Goal: Information Seeking & Learning: Learn about a topic

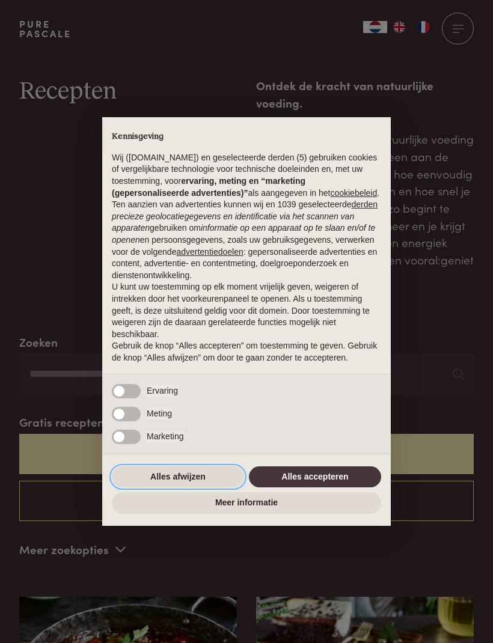
click at [189, 481] on button "Alles afwijzen" at bounding box center [178, 477] width 132 height 22
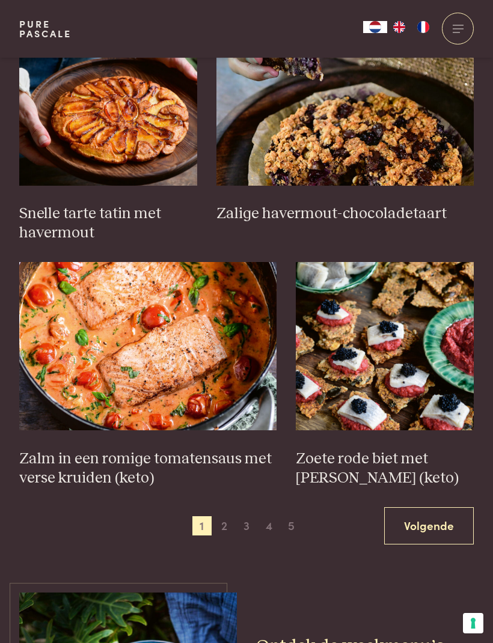
scroll to position [1560, 0]
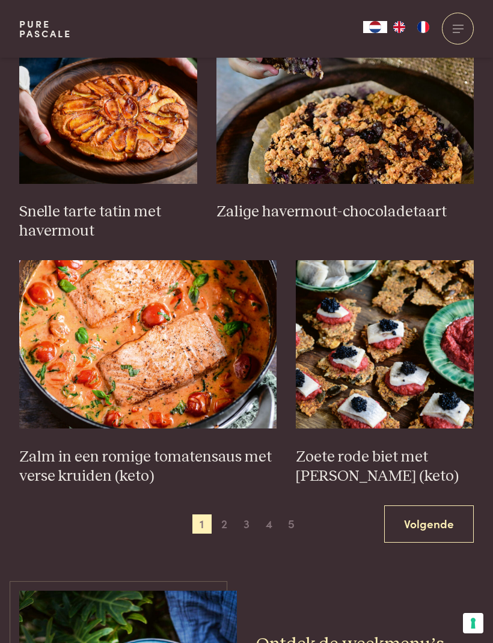
click at [231, 514] on span "2" at bounding box center [224, 523] width 19 height 19
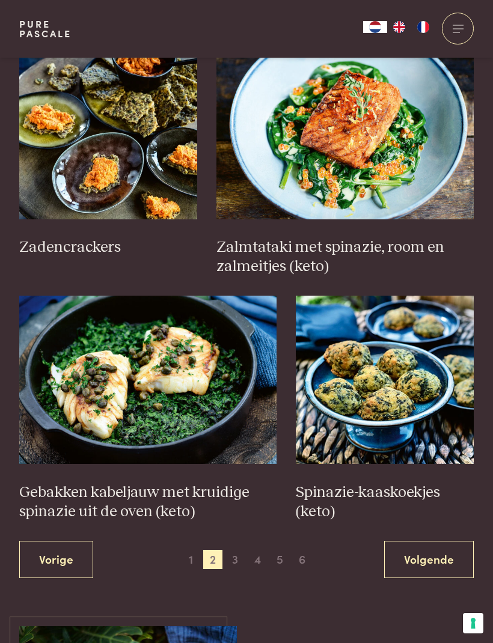
scroll to position [1530, 0]
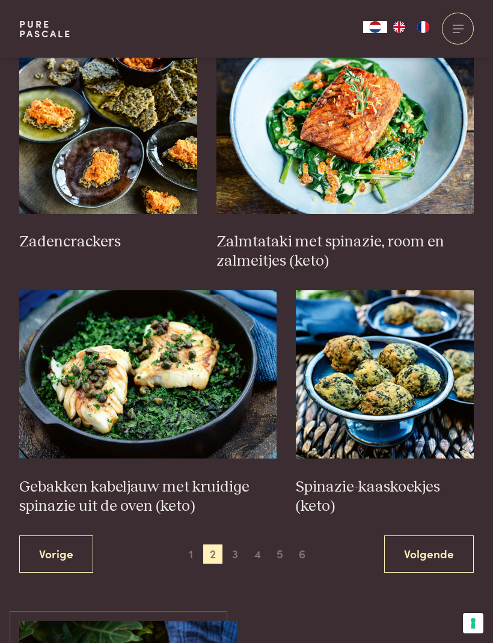
click at [242, 547] on span "3" at bounding box center [234, 553] width 19 height 19
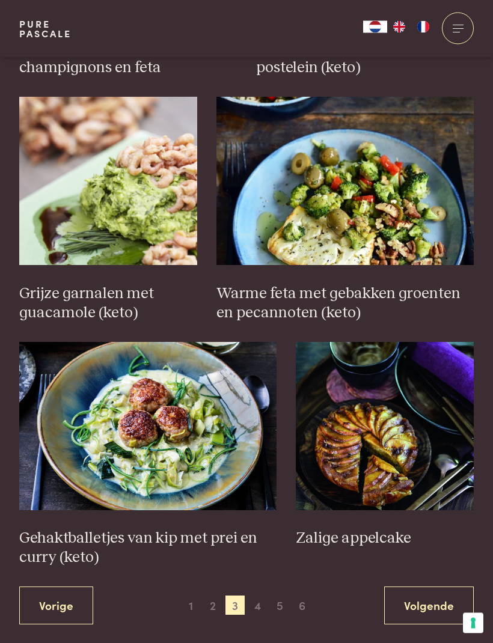
scroll to position [1556, 0]
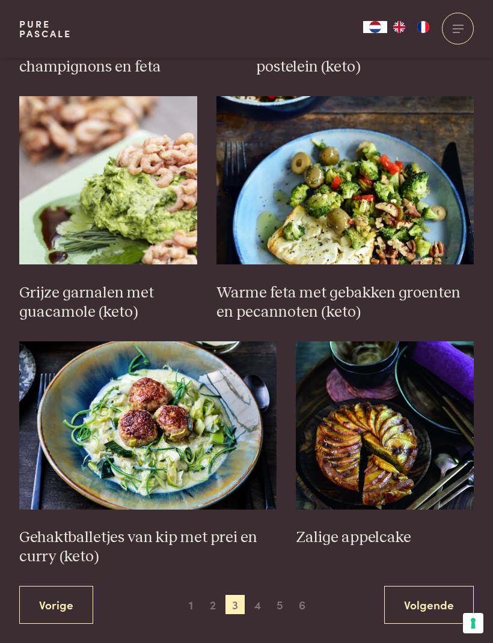
click at [261, 595] on span "4" at bounding box center [257, 604] width 19 height 19
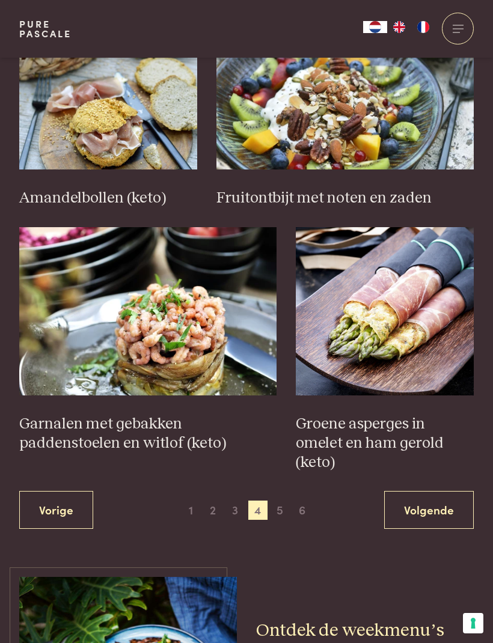
scroll to position [1604, 0]
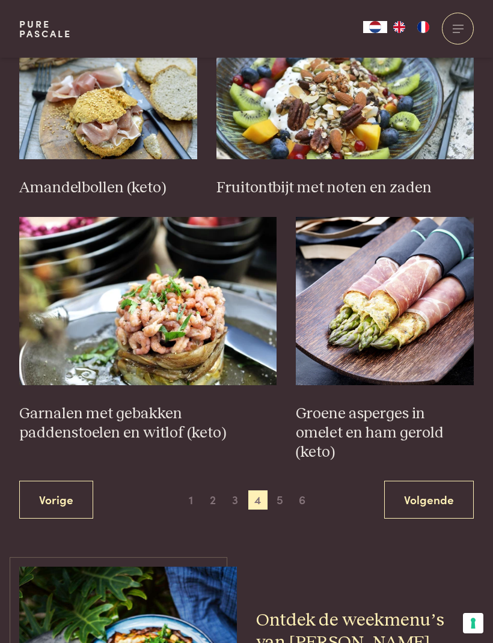
click at [288, 490] on span "5" at bounding box center [279, 499] width 19 height 19
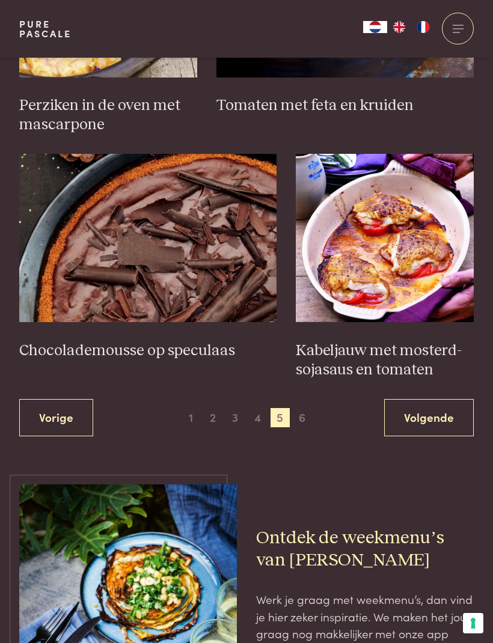
scroll to position [1706, 0]
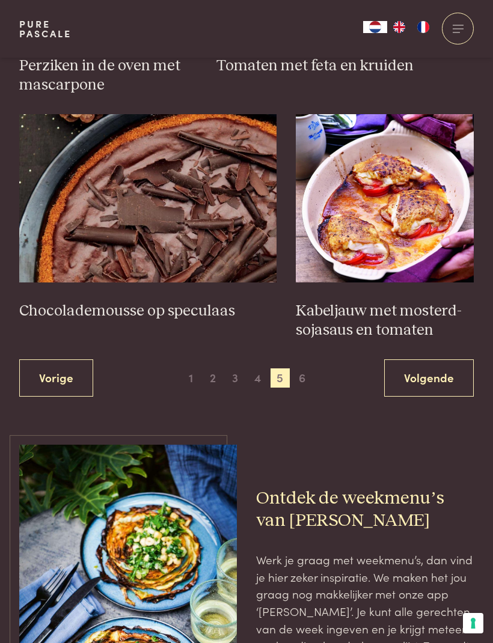
click at [306, 368] on span "6" at bounding box center [302, 377] width 19 height 19
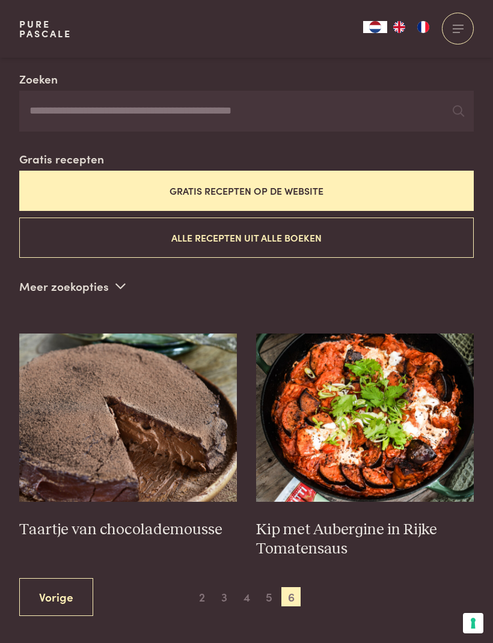
scroll to position [258, 0]
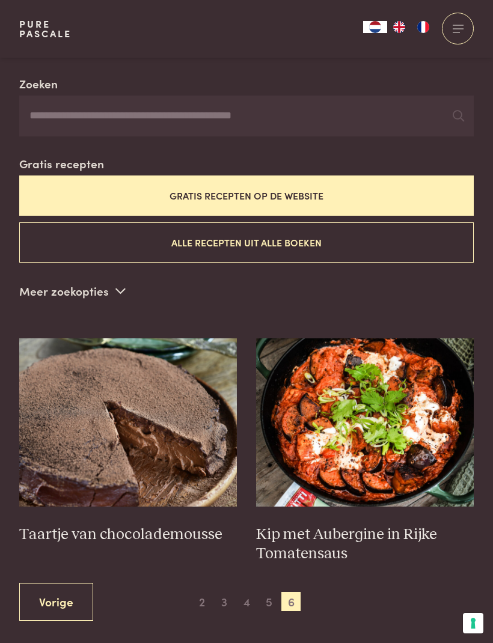
click at [166, 530] on h3 "Taartje van chocolademousse" at bounding box center [128, 534] width 218 height 19
